Goal: Information Seeking & Learning: Learn about a topic

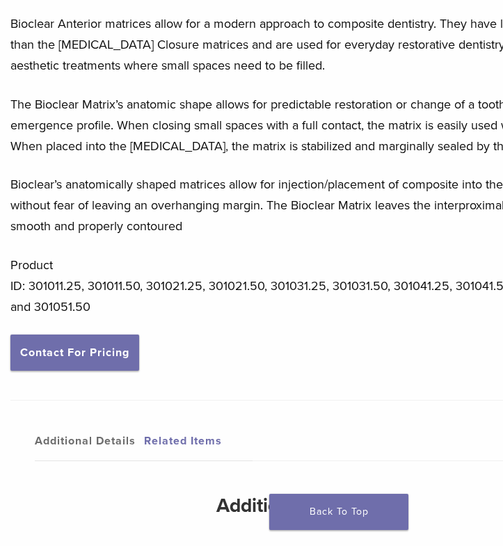
scroll to position [528, 0]
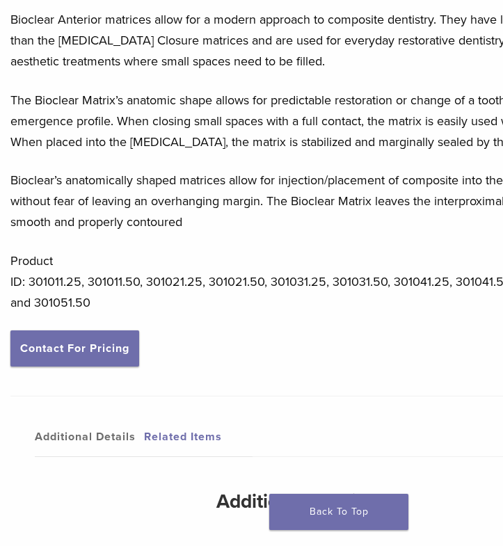
click at [186, 431] on link "Related Items" at bounding box center [198, 436] width 109 height 39
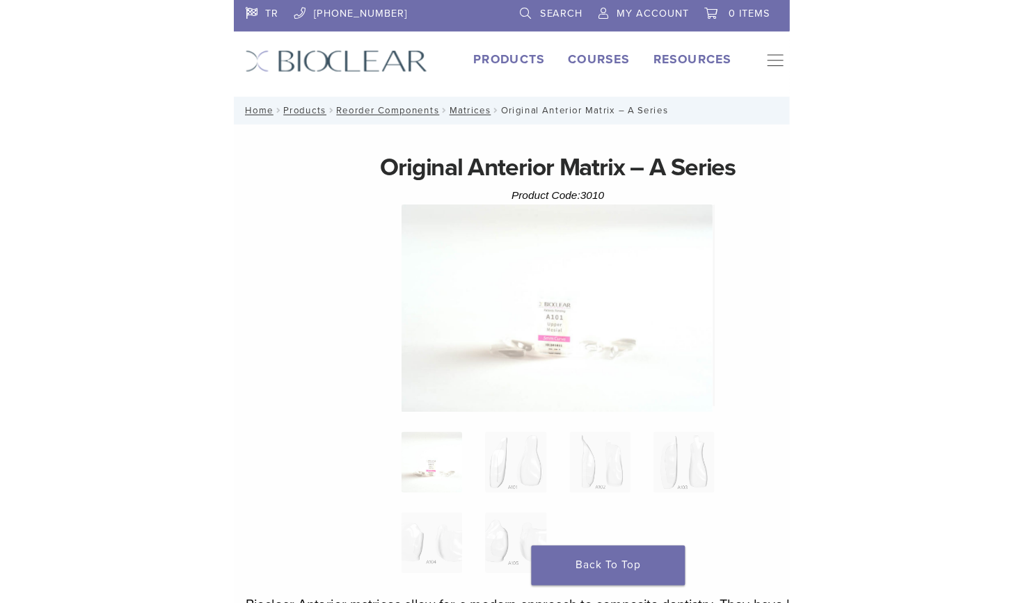
scroll to position [0, 0]
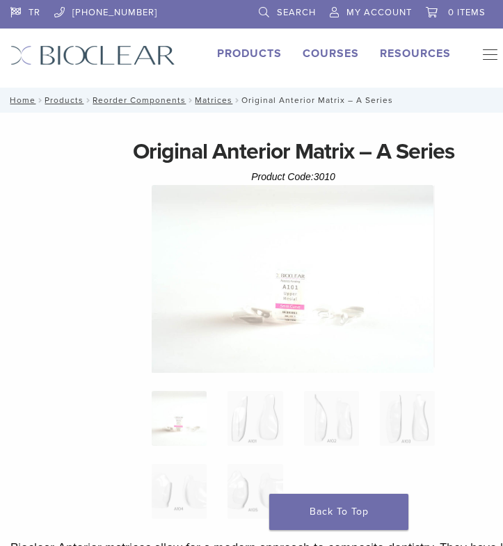
click at [248, 271] on img at bounding box center [293, 279] width 282 height 189
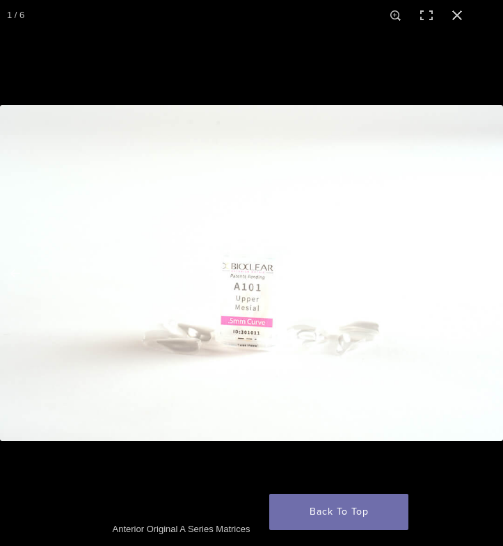
click at [310, 324] on img at bounding box center [251, 273] width 503 height 336
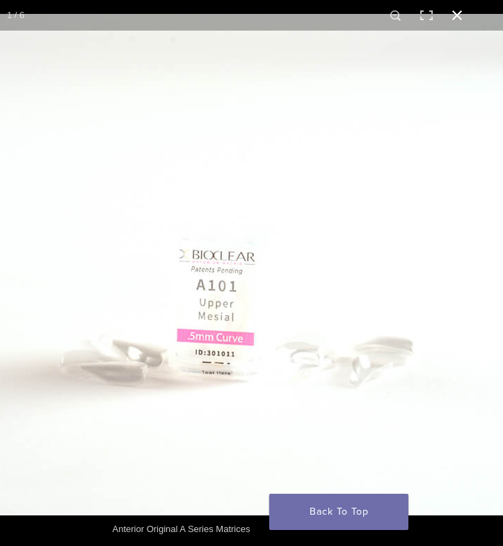
click at [455, 17] on button "Close (Esc)" at bounding box center [457, 15] width 31 height 31
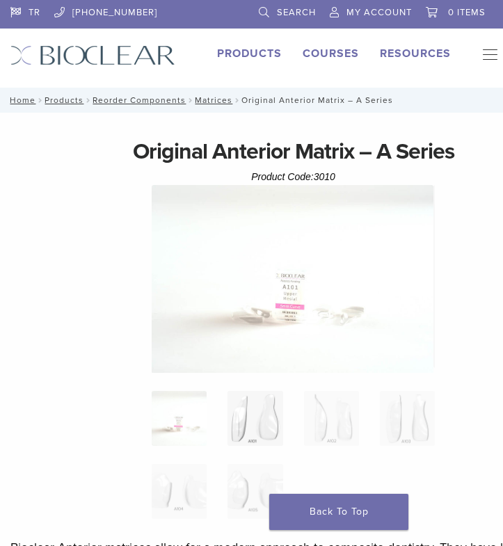
click at [263, 406] on img at bounding box center [254, 418] width 55 height 55
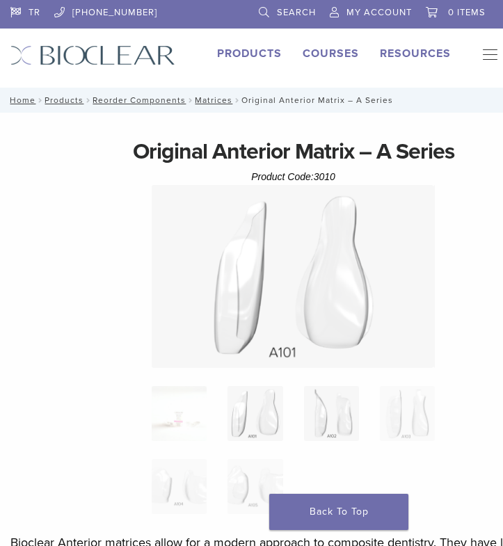
click at [330, 408] on img at bounding box center [331, 413] width 55 height 55
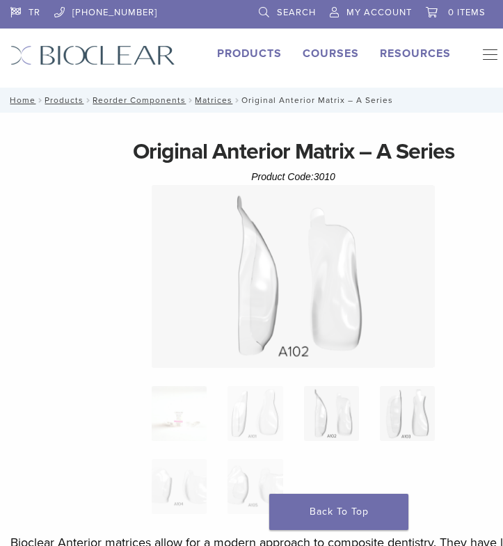
click at [399, 421] on img at bounding box center [407, 413] width 55 height 55
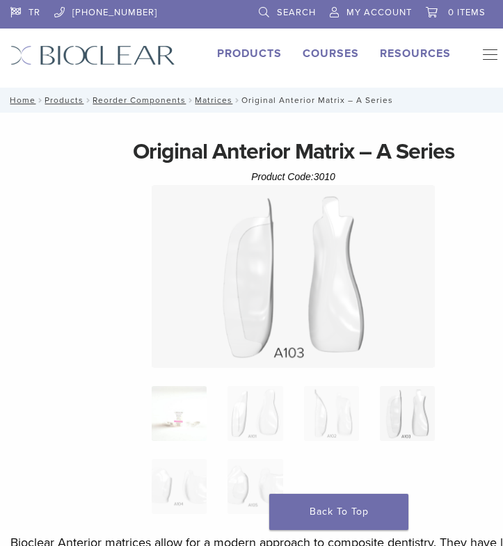
click at [182, 415] on img at bounding box center [179, 413] width 55 height 55
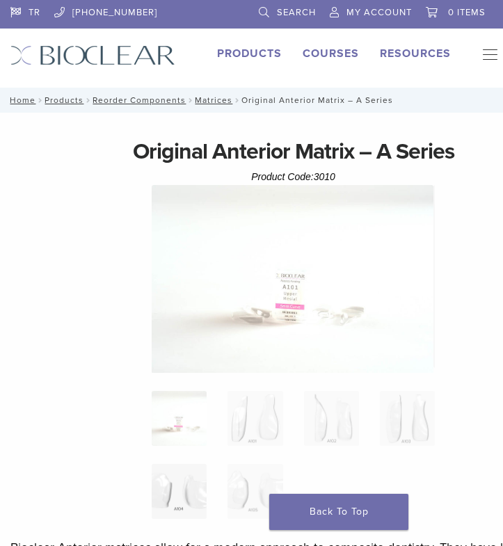
click at [165, 469] on img at bounding box center [179, 491] width 55 height 55
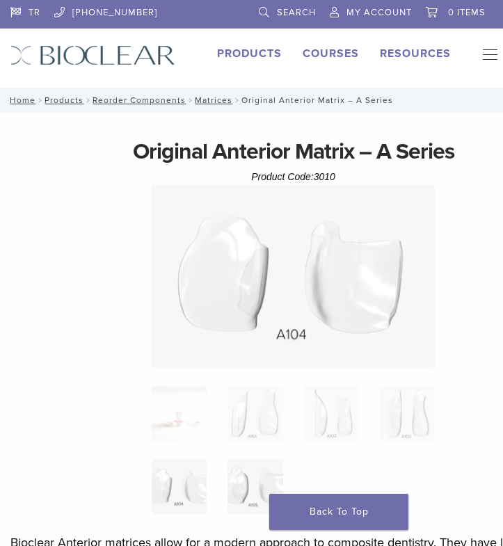
click at [231, 476] on img at bounding box center [254, 486] width 55 height 55
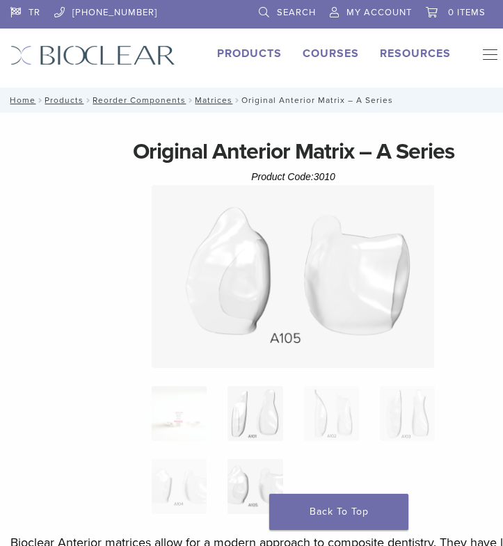
click at [253, 408] on img at bounding box center [254, 413] width 55 height 55
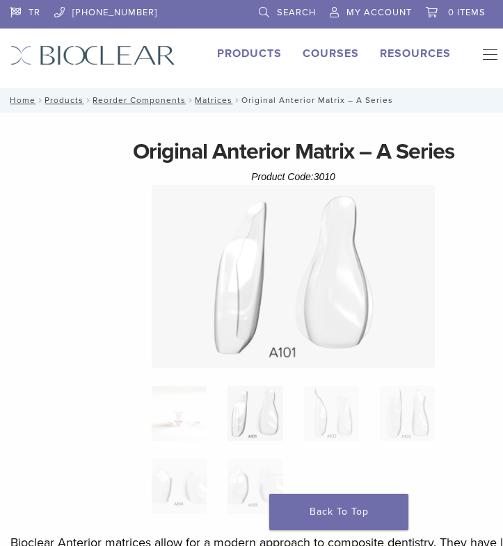
click at [253, 408] on img at bounding box center [254, 413] width 55 height 55
click at [305, 290] on img at bounding box center [293, 276] width 282 height 183
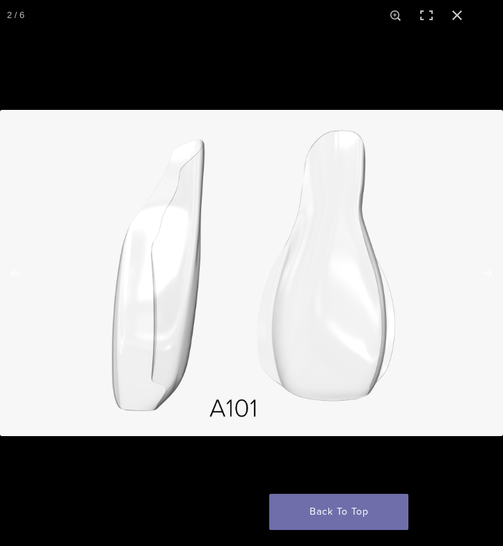
click at [294, 251] on img at bounding box center [251, 273] width 503 height 326
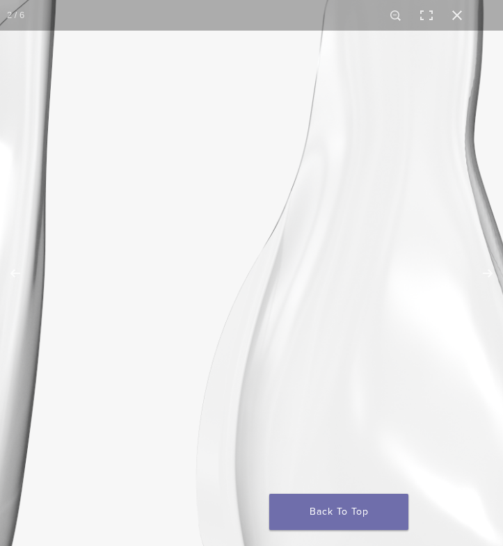
click at [294, 251] on img at bounding box center [181, 309] width 1336 height 867
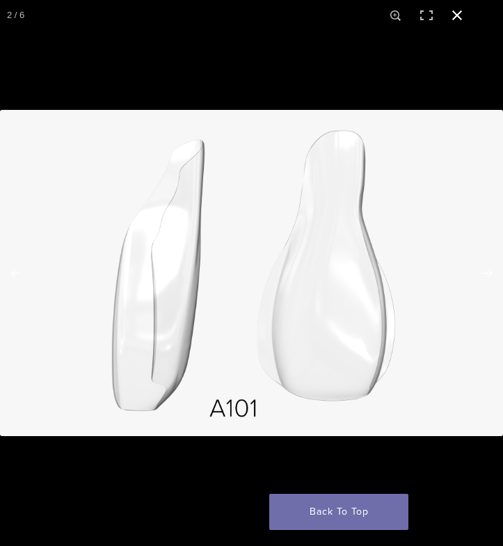
click at [271, 83] on div at bounding box center [251, 273] width 503 height 546
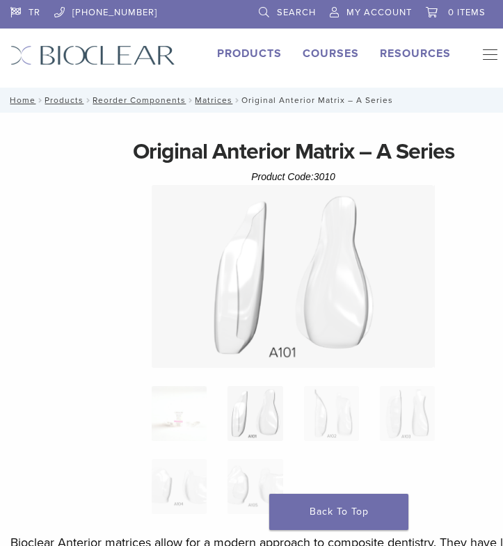
click at [268, 261] on img at bounding box center [293, 276] width 282 height 183
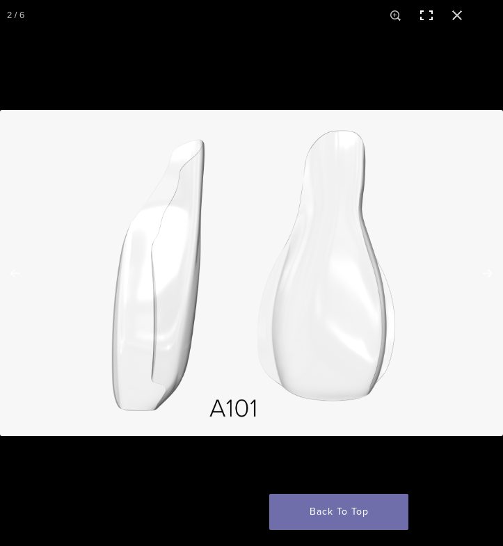
click at [427, 16] on button "Toggle fullscreen" at bounding box center [426, 15] width 31 height 31
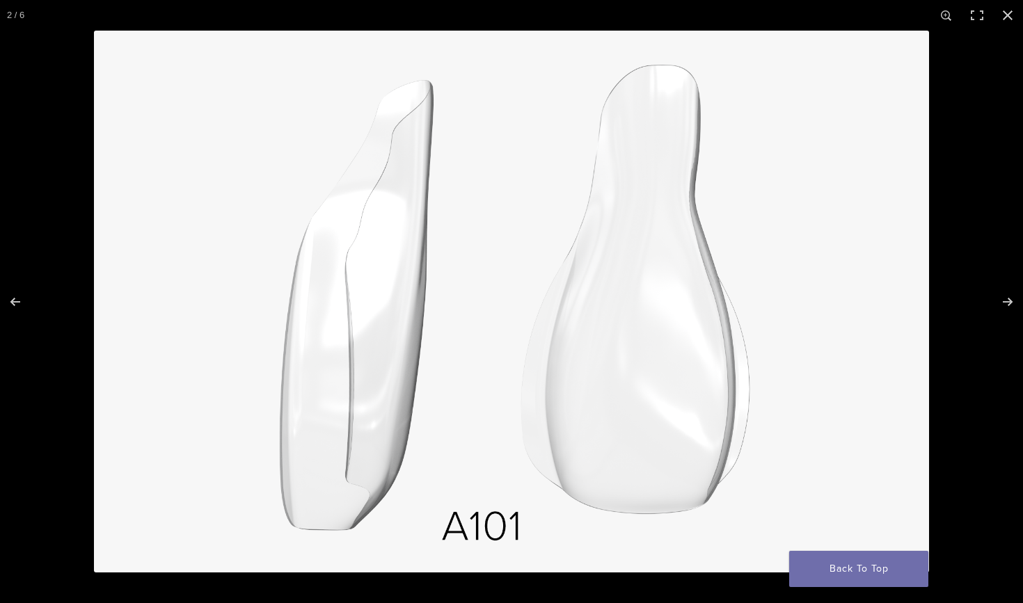
click at [502, 330] on img at bounding box center [511, 302] width 835 height 542
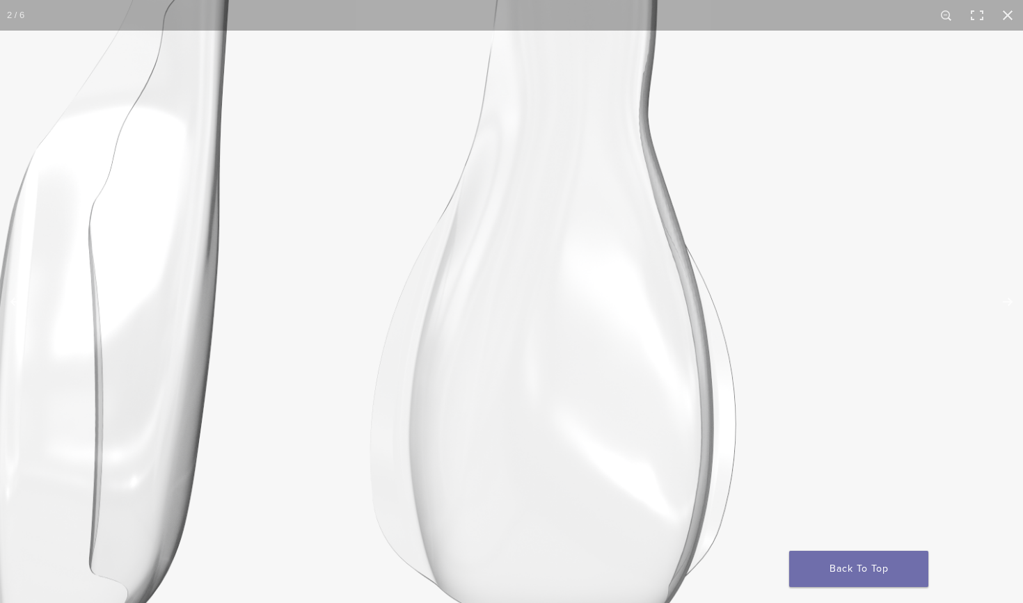
click at [502, 330] on img at bounding box center [355, 284] width 1336 height 867
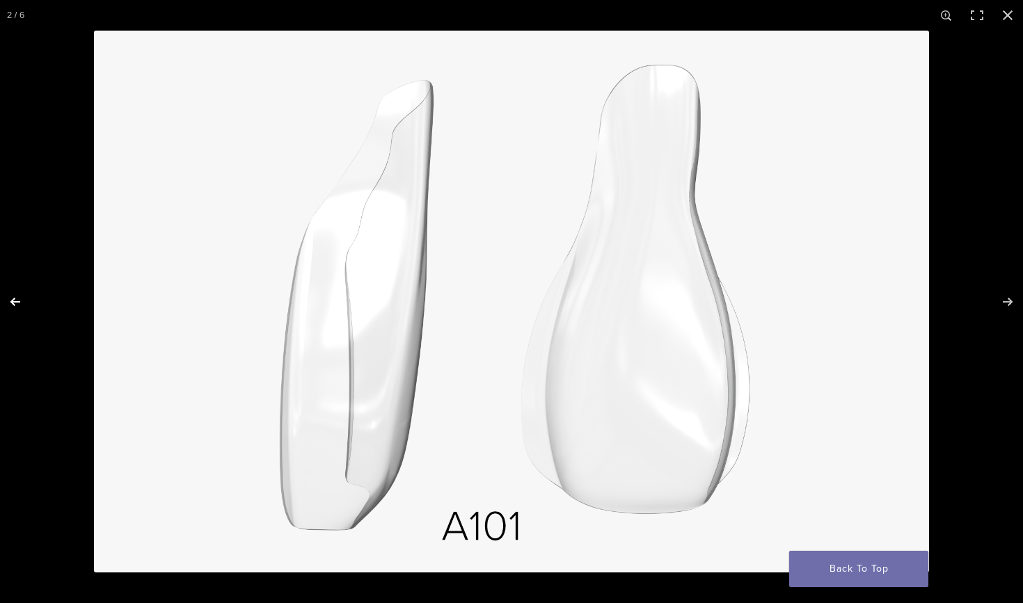
click at [13, 301] on button "Previous (arrow left)" at bounding box center [24, 302] width 49 height 70
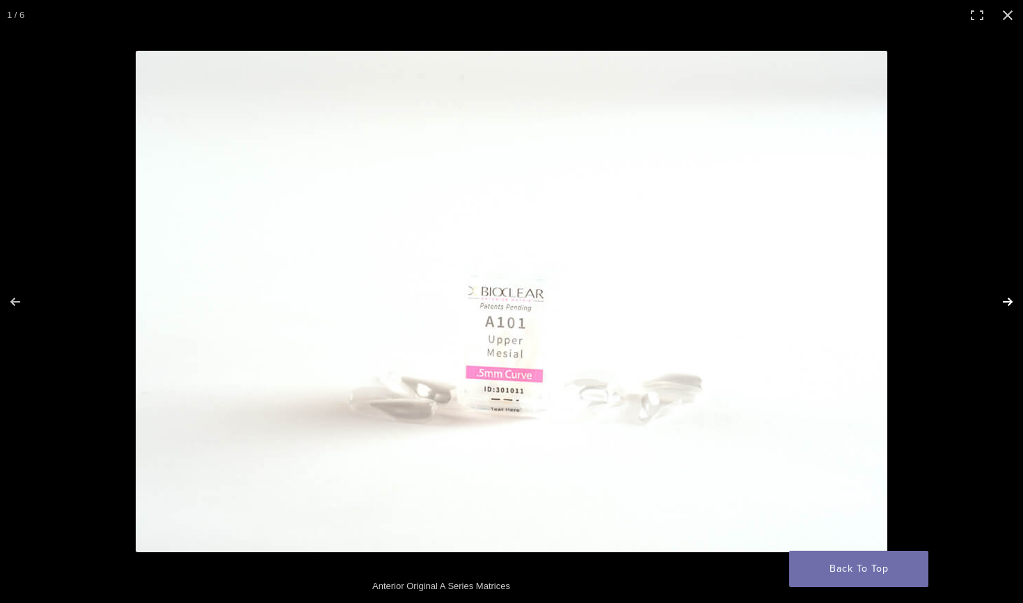
click at [502, 305] on button "Next (arrow right)" at bounding box center [998, 302] width 49 height 70
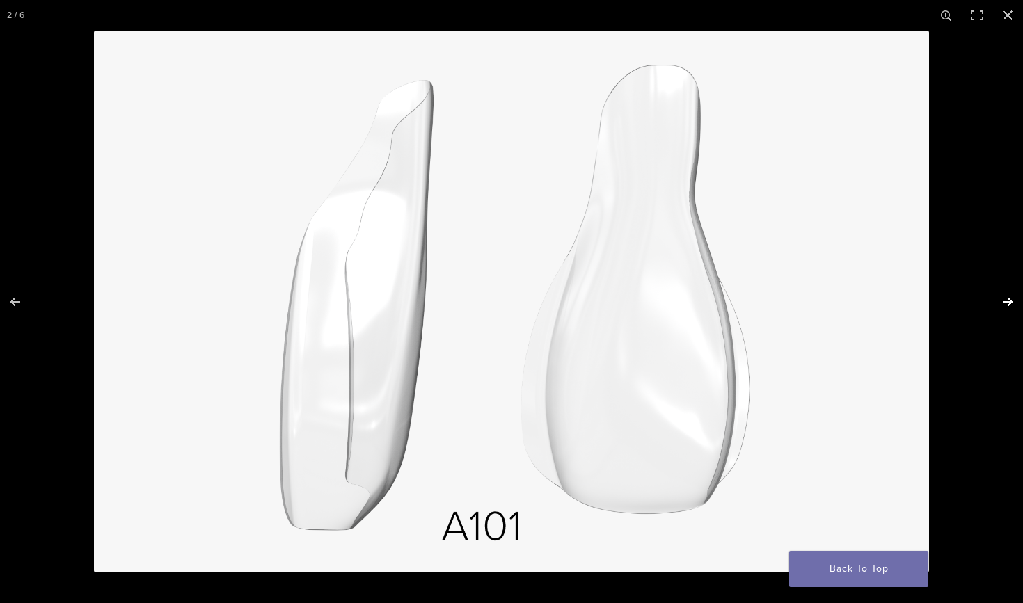
click at [502, 305] on button "Next (arrow right)" at bounding box center [998, 302] width 49 height 70
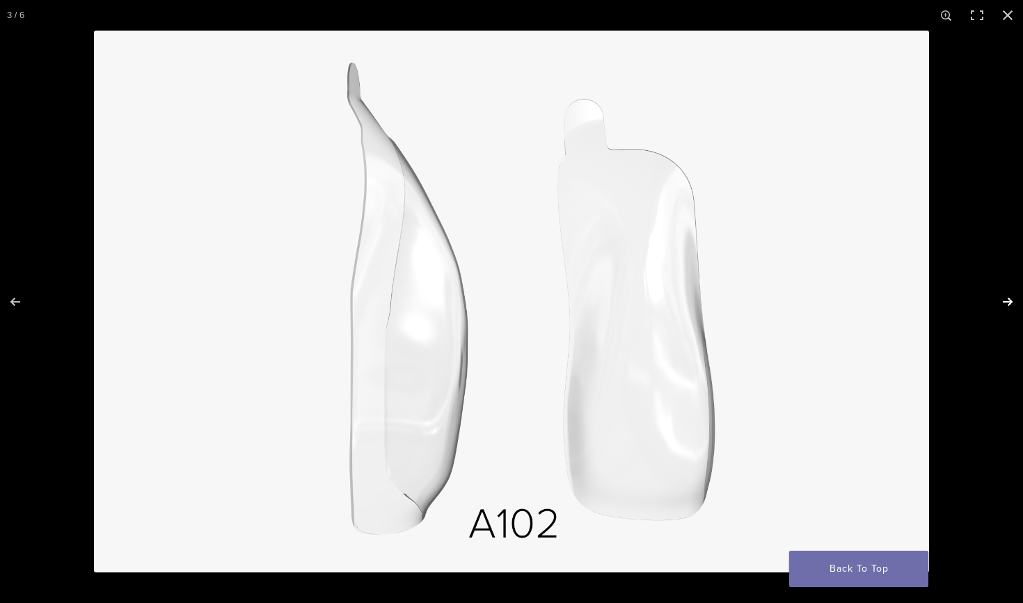
click at [502, 305] on button "Next (arrow right)" at bounding box center [998, 302] width 49 height 70
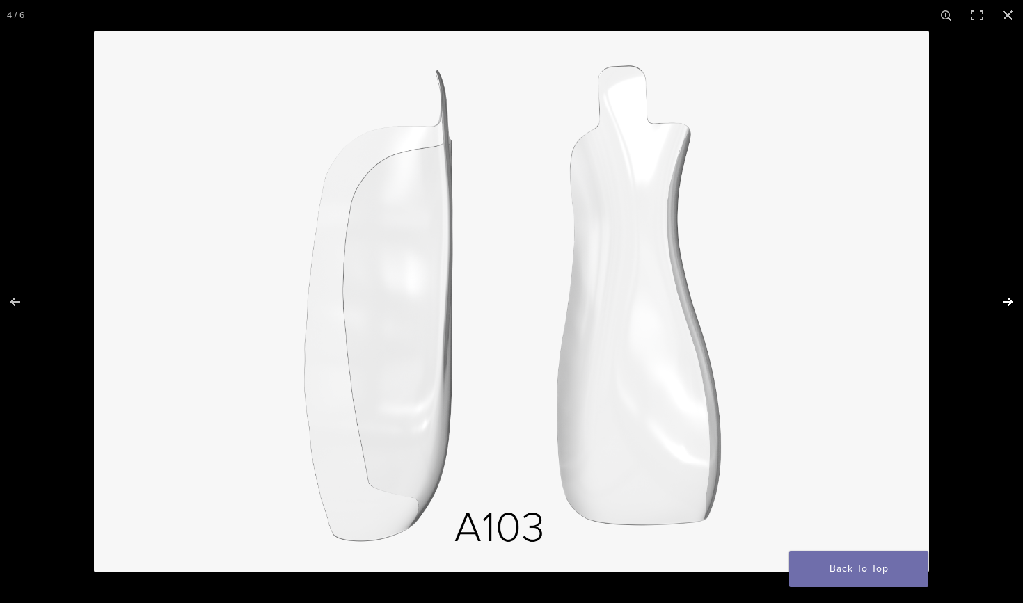
click at [502, 307] on button "Next (arrow right)" at bounding box center [998, 302] width 49 height 70
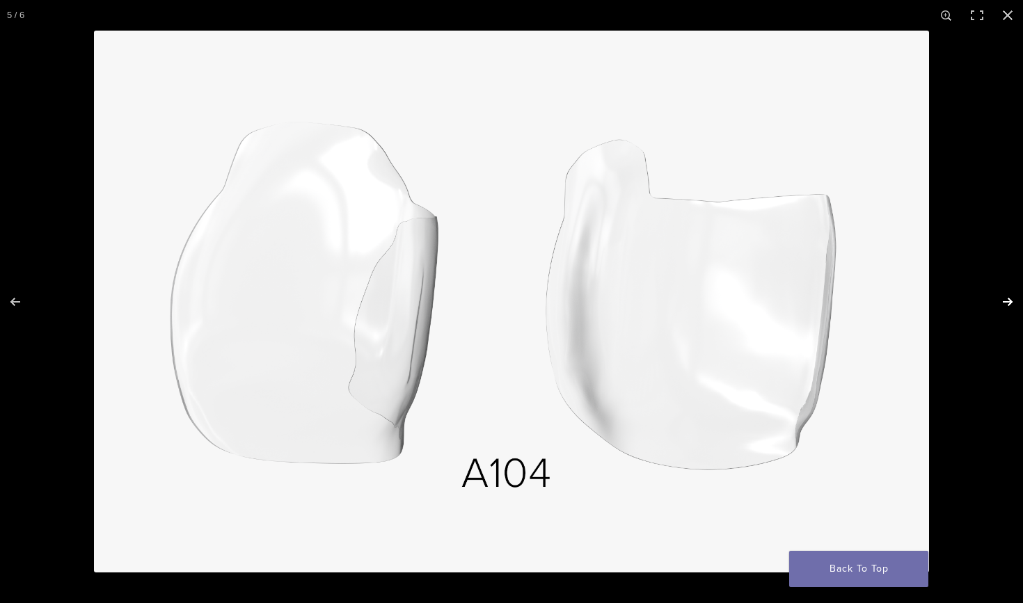
click at [502, 305] on button "Next (arrow right)" at bounding box center [998, 302] width 49 height 70
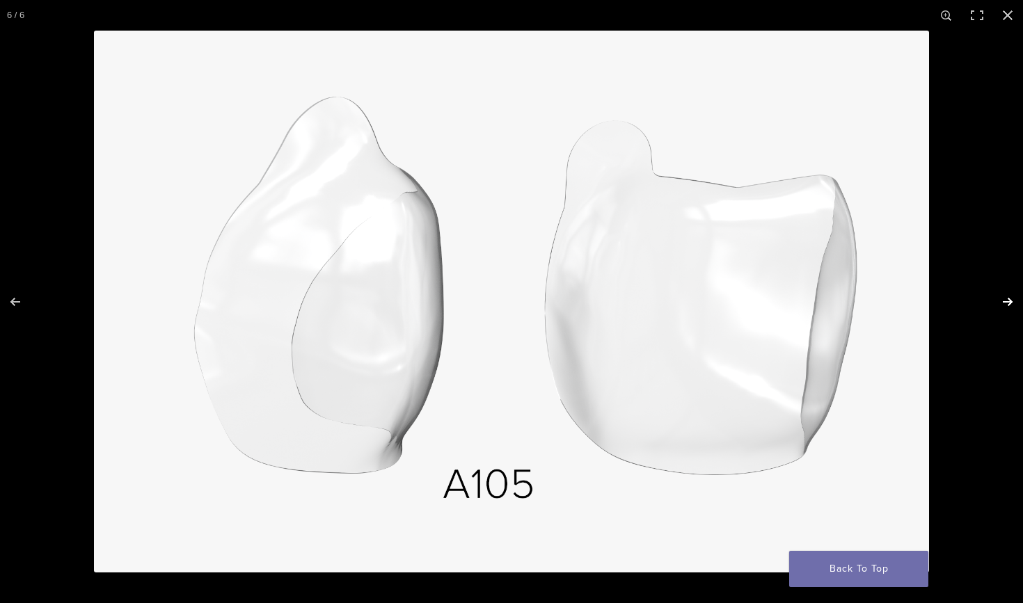
click at [502, 306] on button "Next (arrow right)" at bounding box center [998, 302] width 49 height 70
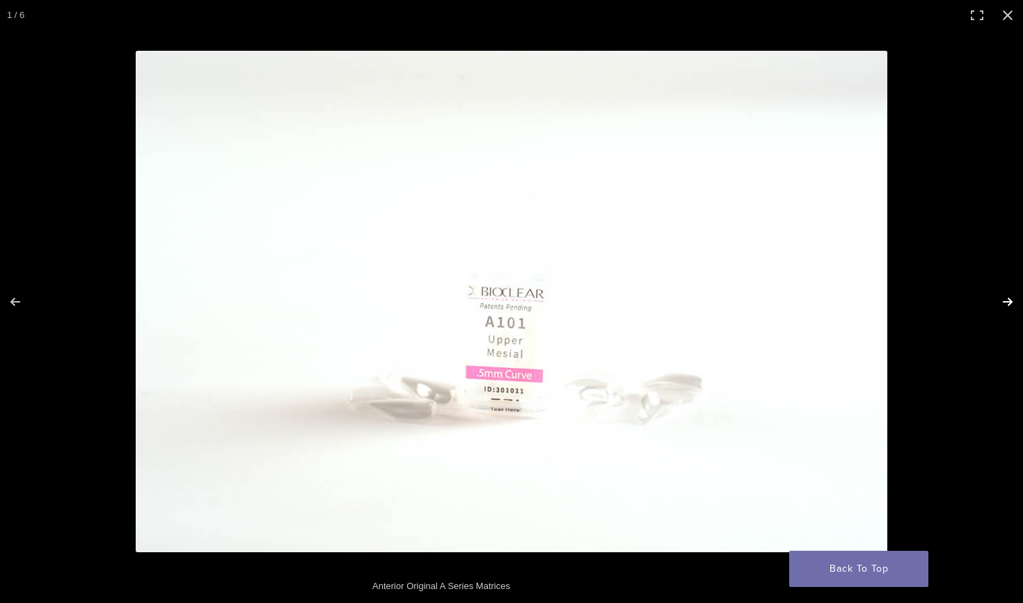
click at [502, 307] on button "Next (arrow right)" at bounding box center [998, 302] width 49 height 70
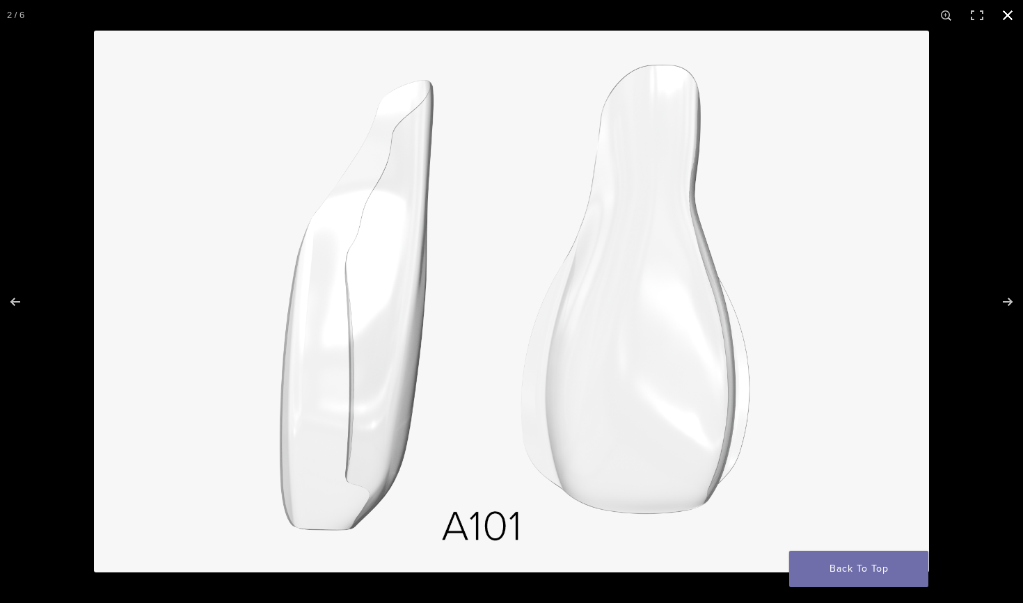
click at [502, 13] on button "Close (Esc)" at bounding box center [1007, 15] width 31 height 31
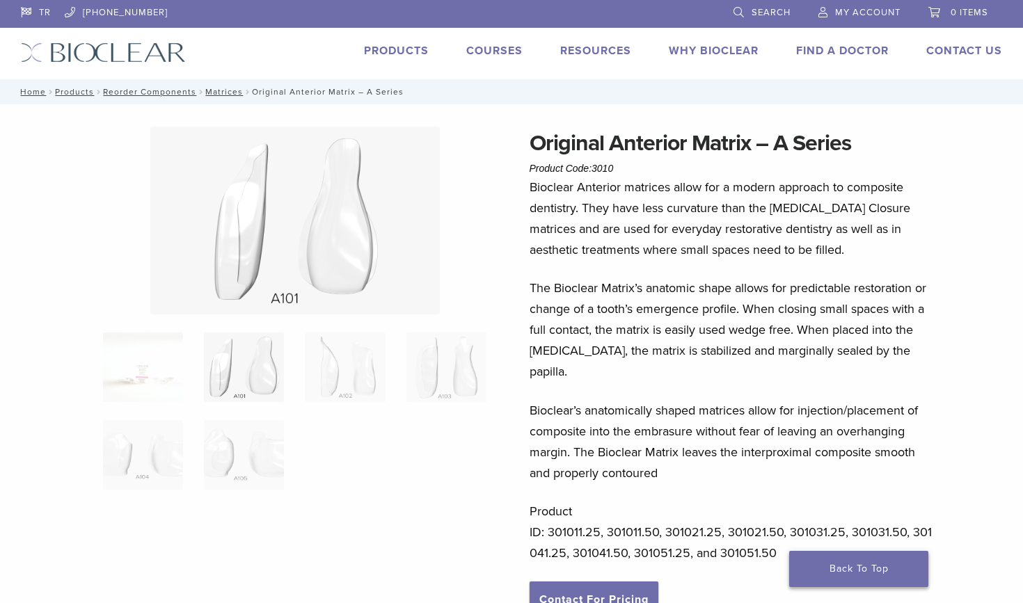
click at [502, 545] on link "Back To Top" at bounding box center [858, 569] width 139 height 36
